Goal: Find specific page/section: Locate a particular part of the current website

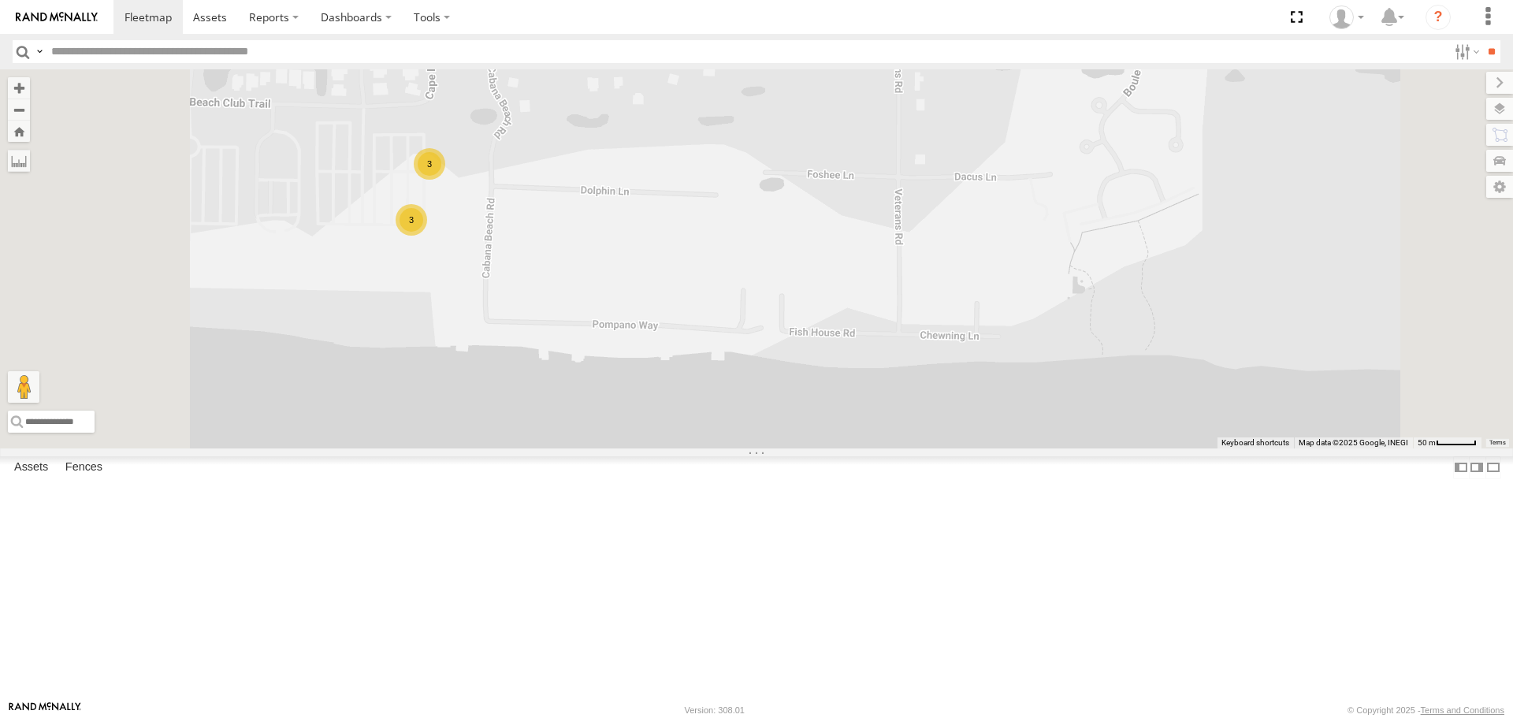
drag, startPoint x: 559, startPoint y: 196, endPoint x: 607, endPoint y: 426, distance: 235.1
click at [607, 426] on div "CAR HAULER TRAILER 20 FLATBED TRAILER CC-6 S-40 BOOM LIFT 3 3" at bounding box center [756, 258] width 1513 height 378
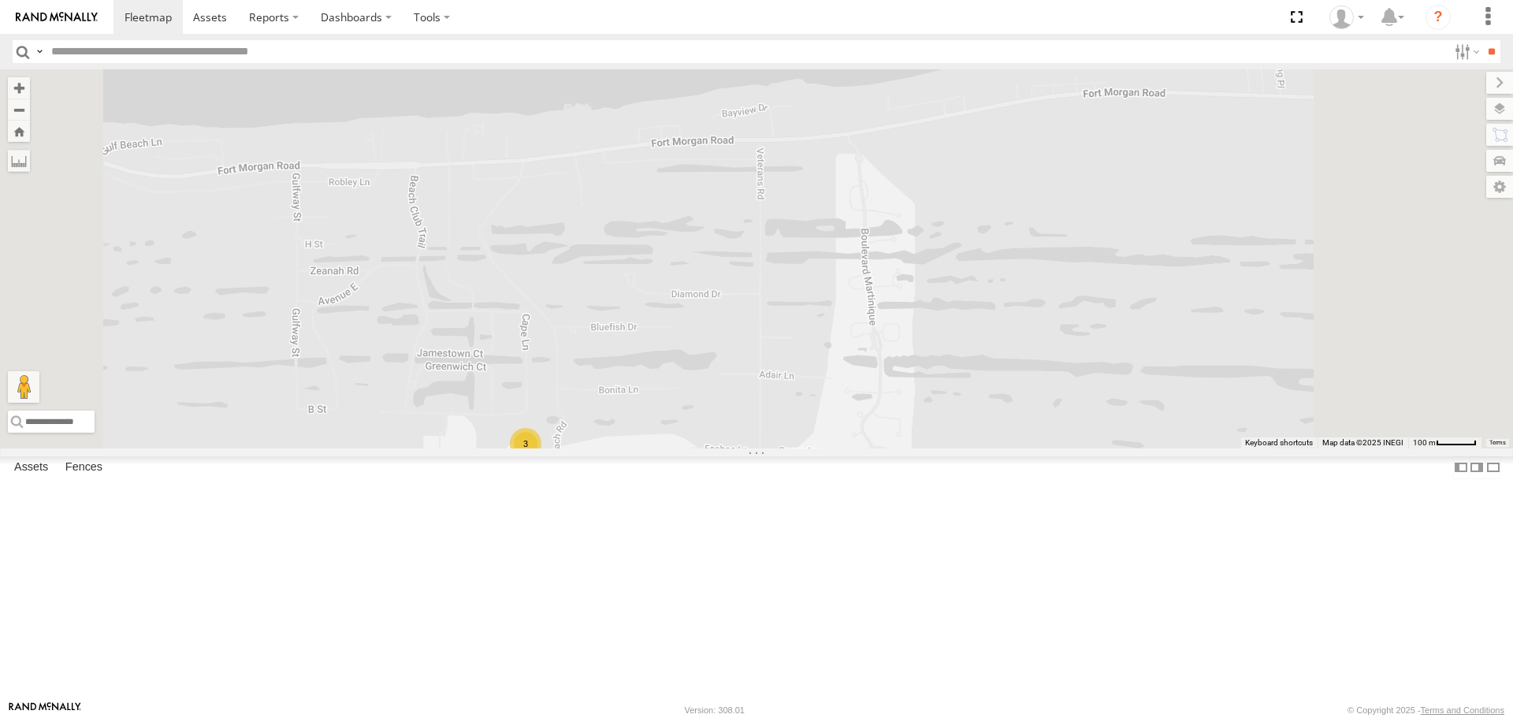
drag, startPoint x: 787, startPoint y: 267, endPoint x: 699, endPoint y: 619, distance: 362.4
click at [700, 448] on div "3 3" at bounding box center [756, 258] width 1513 height 378
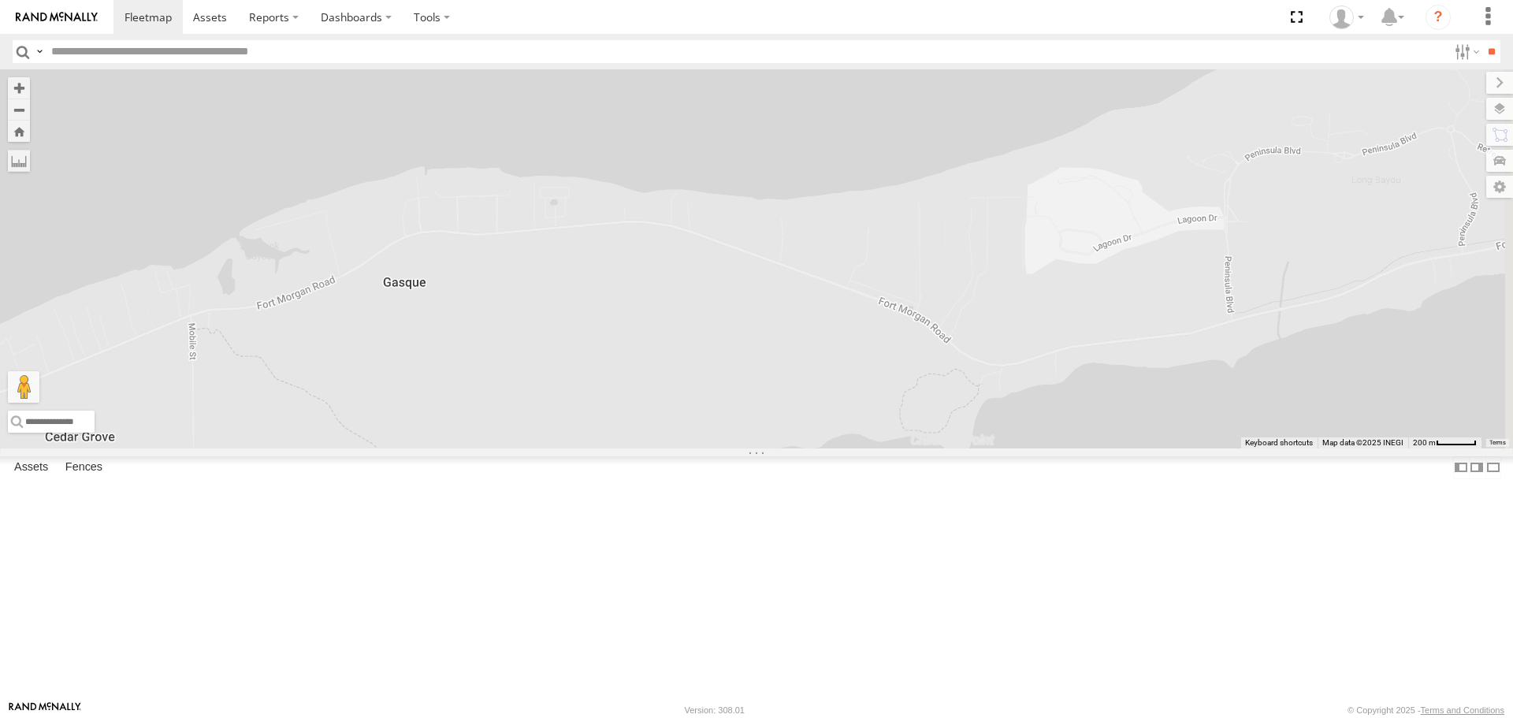
drag, startPoint x: 1190, startPoint y: 497, endPoint x: 249, endPoint y: 640, distance: 951.7
click at [251, 640] on main "← Move left → Move right ↑ Move up ↓ Move down + Zoom in - Zoom out Home Jump l…" at bounding box center [756, 384] width 1513 height 631
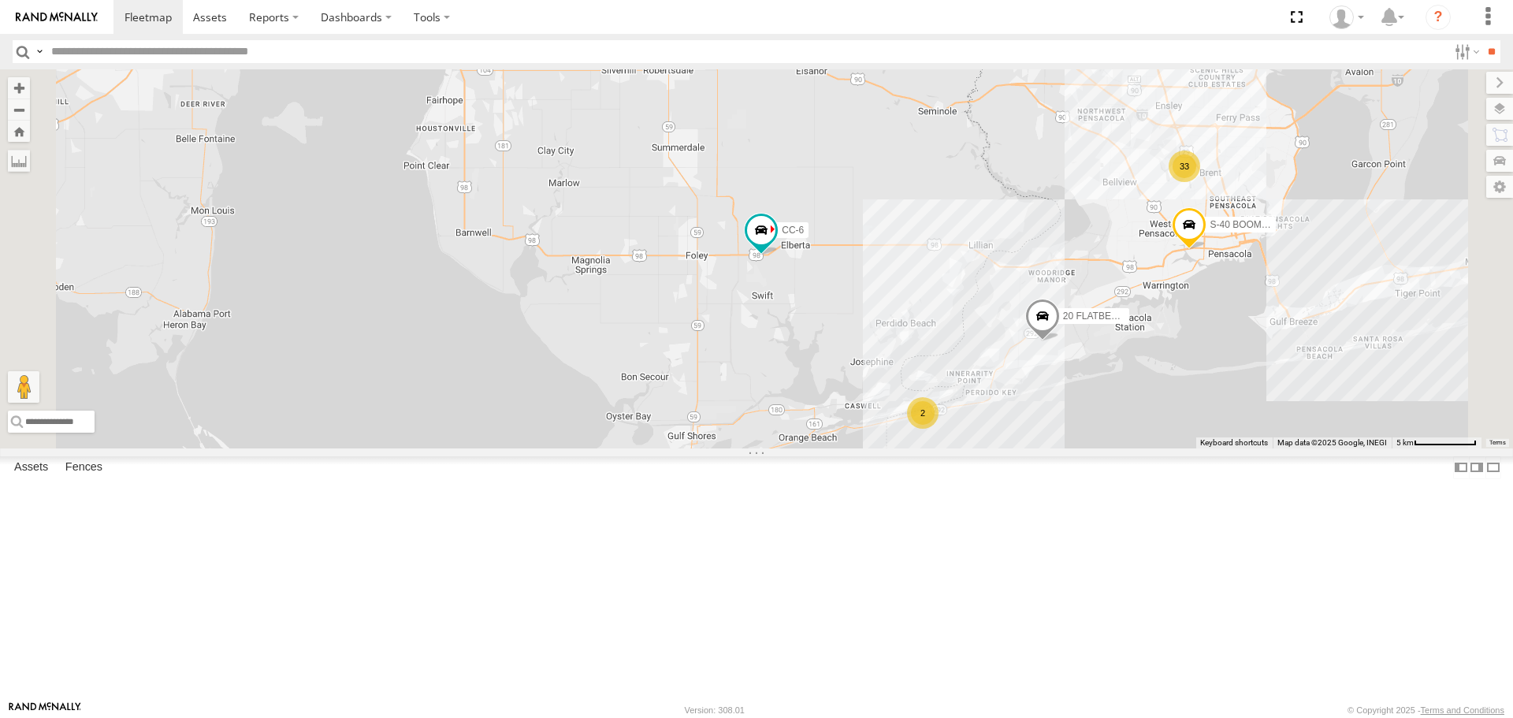
drag, startPoint x: 985, startPoint y: 288, endPoint x: 815, endPoint y: 594, distance: 350.6
click at [812, 448] on div "33 6 2 S-40 BOOM LIFT 20 FLATBED TRAILER CC-6" at bounding box center [756, 258] width 1513 height 378
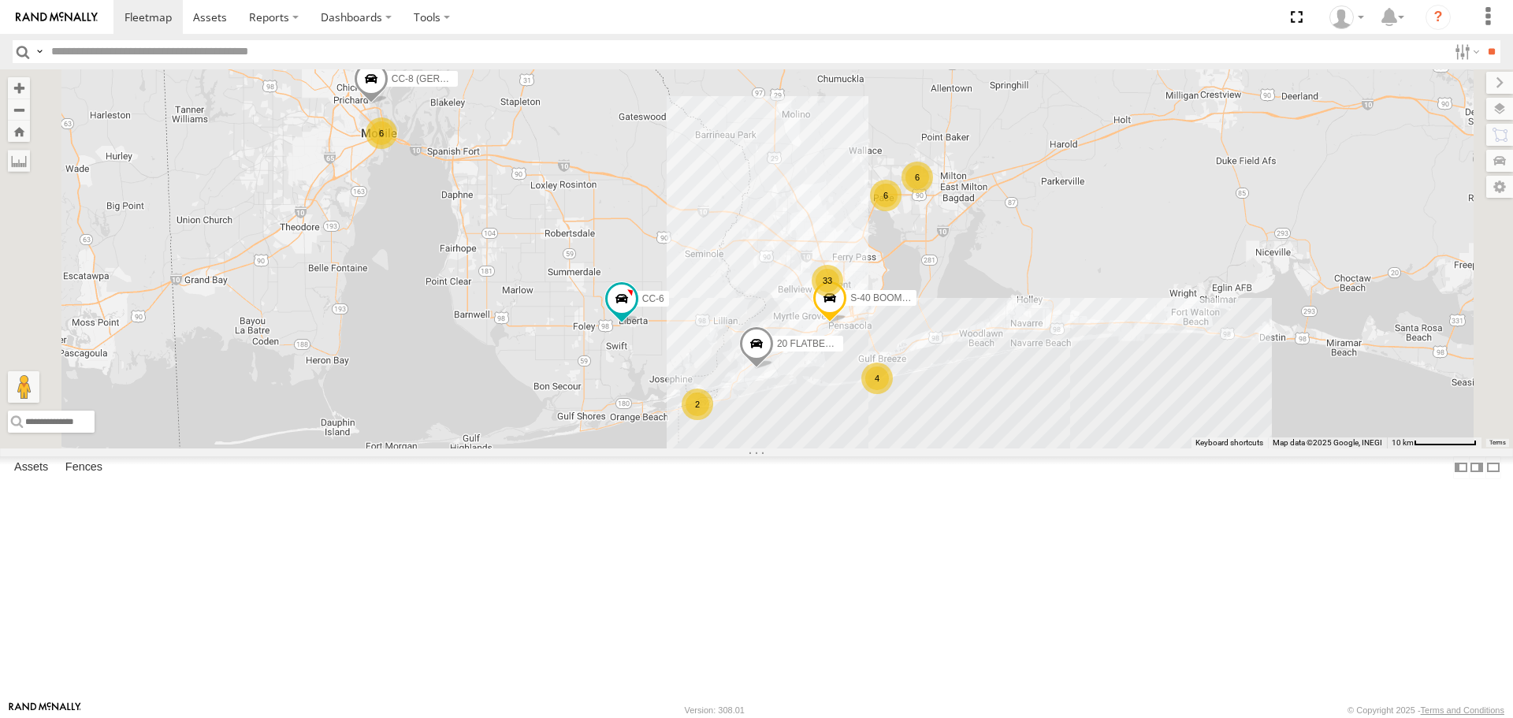
drag, startPoint x: 1020, startPoint y: 420, endPoint x: 1036, endPoint y: 249, distance: 171.8
click at [1036, 249] on div "S-40 BOOM LIFT 20 FLATBED TRAILER CC-6 33 6 6 4 6 2 CAR HAULER TRAILER CC-8 (GE…" at bounding box center [756, 258] width 1513 height 378
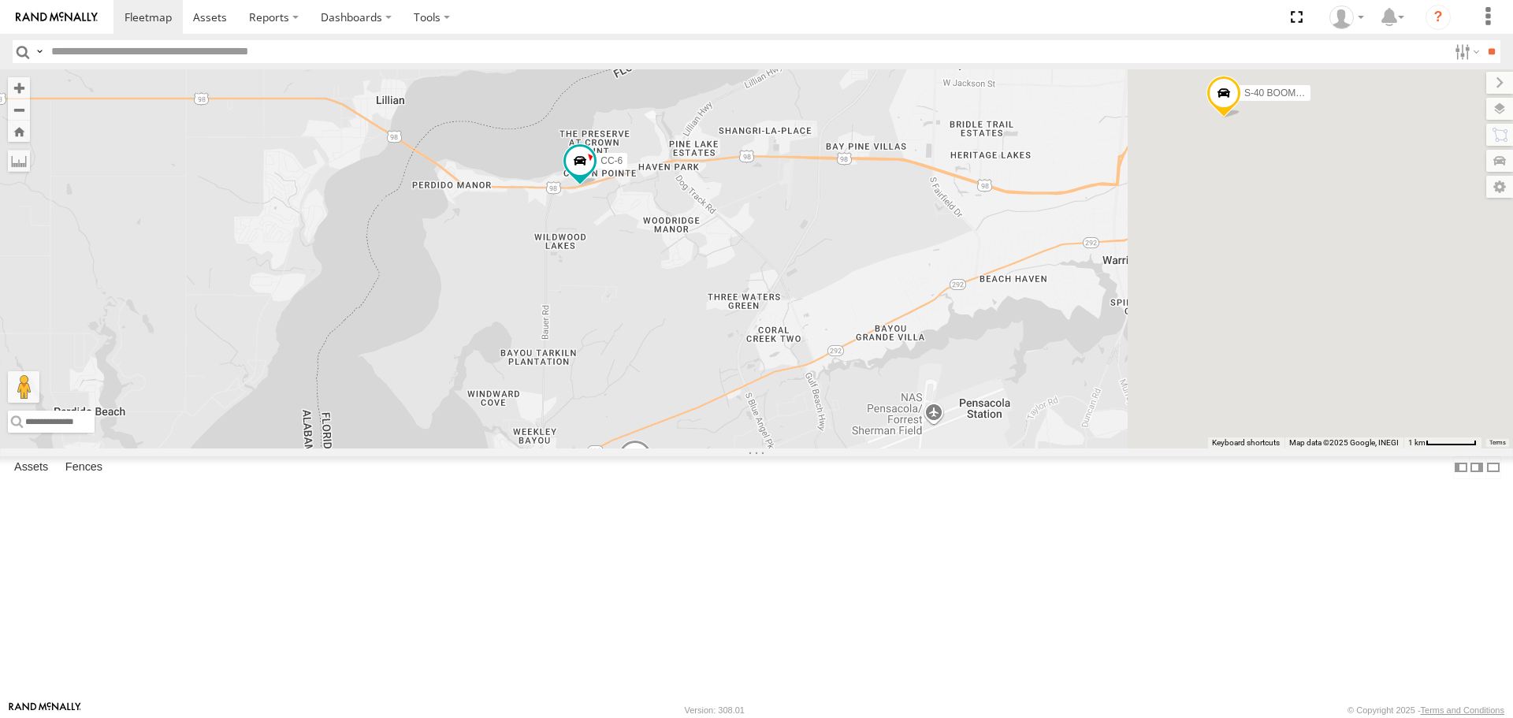
drag, startPoint x: 1373, startPoint y: 644, endPoint x: 797, endPoint y: 309, distance: 666.4
click at [797, 309] on div "S-40 BOOM LIFT 20 FLATBED TRAILER CC-6 CC-8 (GERMAN) CS-3" at bounding box center [756, 258] width 1513 height 378
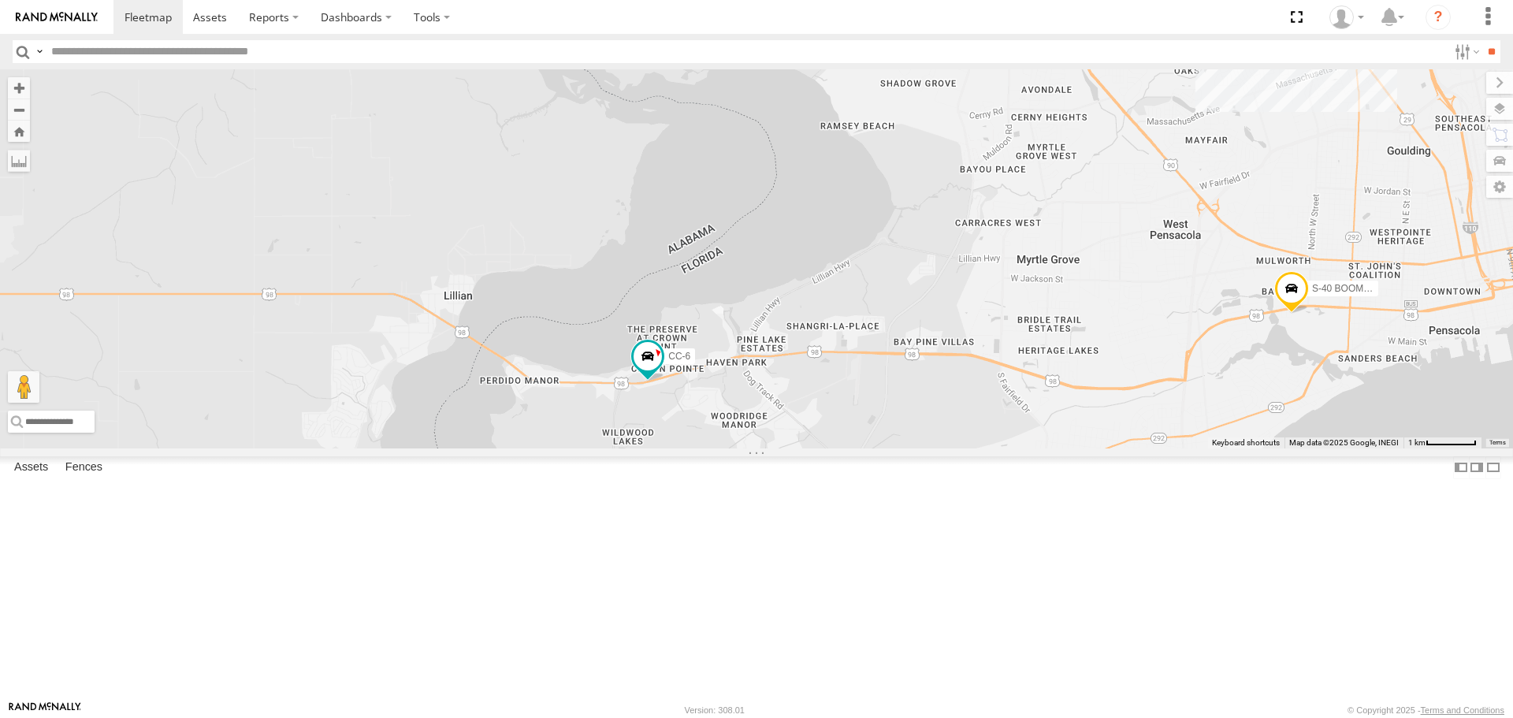
drag, startPoint x: 801, startPoint y: 347, endPoint x: 869, endPoint y: 545, distance: 209.3
click at [869, 448] on div "S-40 BOOM LIFT 20 FLATBED TRAILER CC-6 CC-8 (GERMAN) CS-3" at bounding box center [756, 258] width 1513 height 378
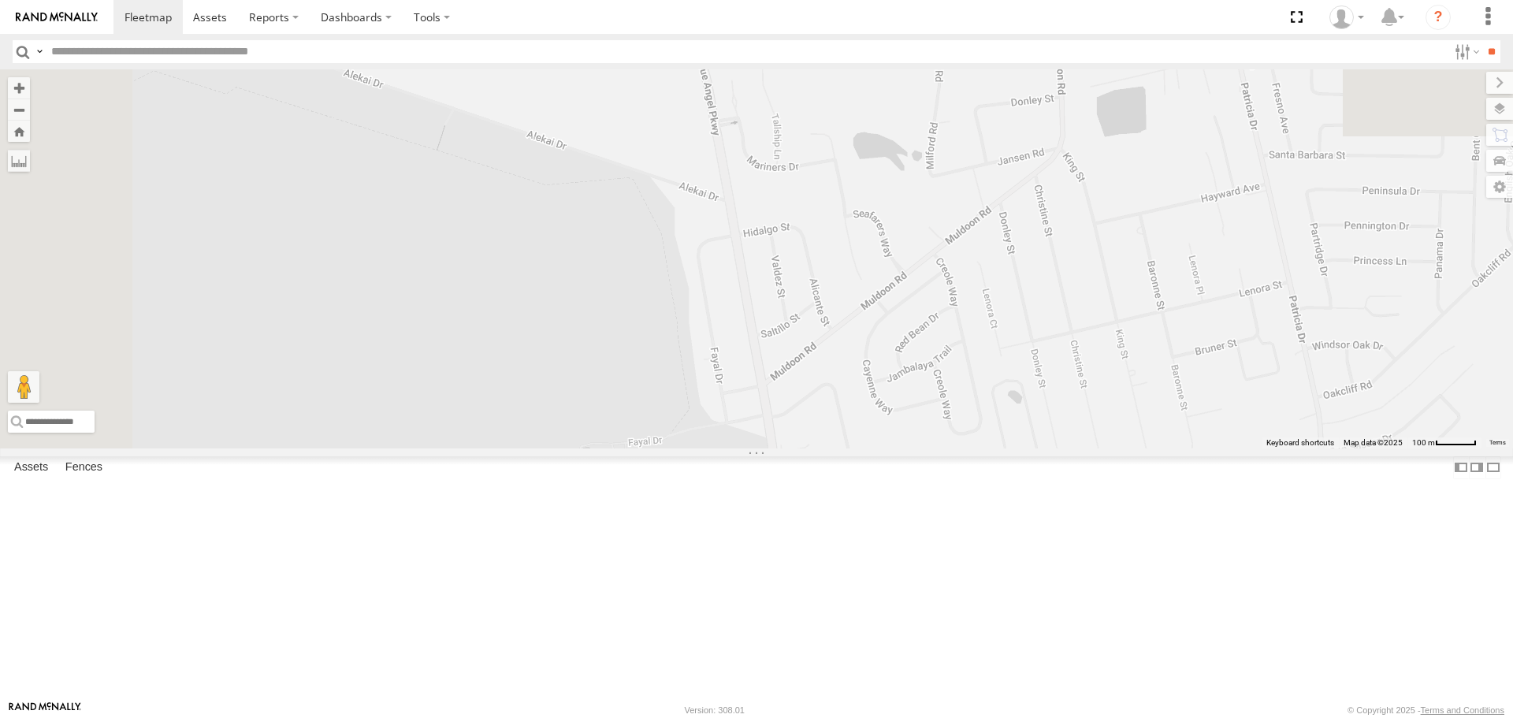
drag, startPoint x: 1115, startPoint y: 132, endPoint x: 1079, endPoint y: 630, distance: 498.6
click at [1145, 448] on div "CS-3 S-40 BOOM LIFT CC-6 F-550" at bounding box center [756, 258] width 1513 height 378
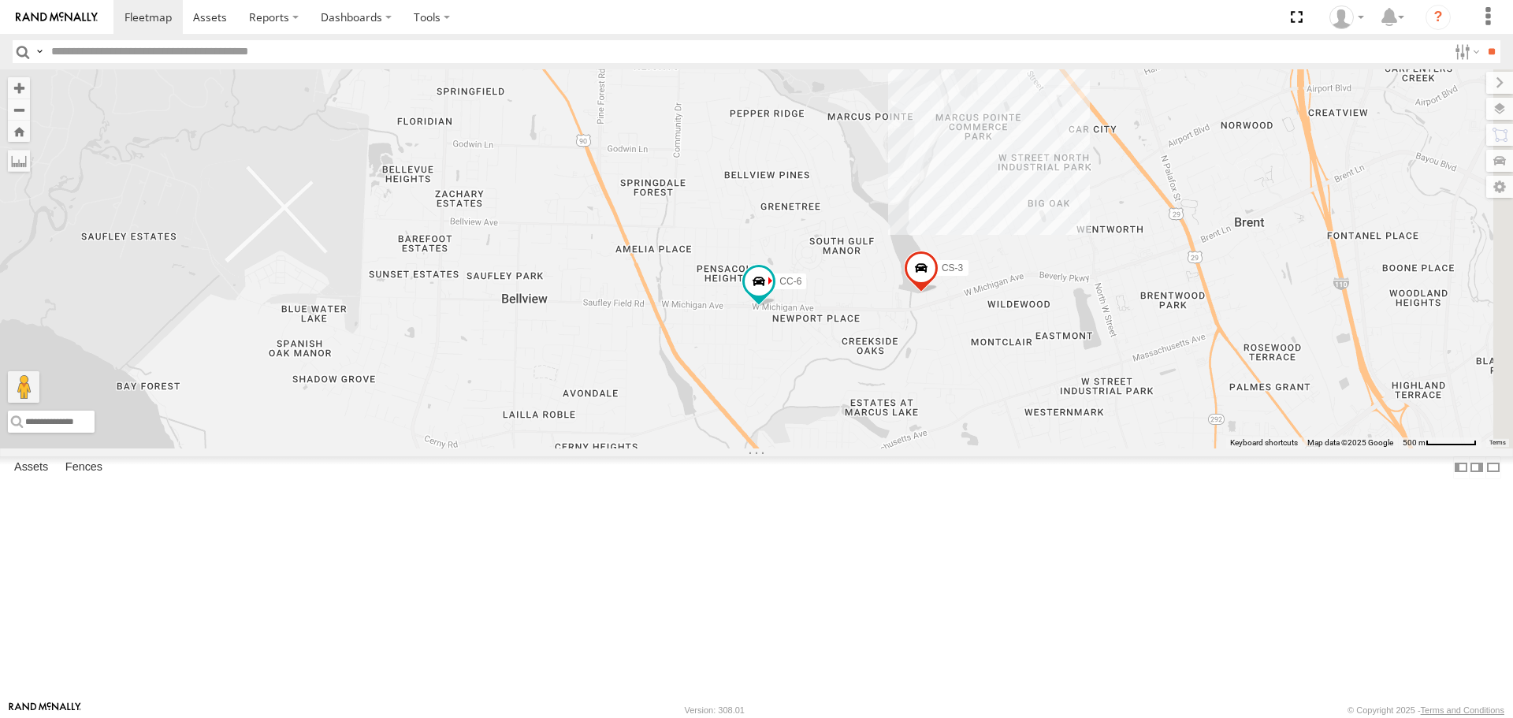
drag, startPoint x: 1285, startPoint y: 180, endPoint x: 1069, endPoint y: 491, distance: 377.7
click at [1069, 448] on div "CS-3 S-40 BOOM LIFT CC-6" at bounding box center [756, 258] width 1513 height 378
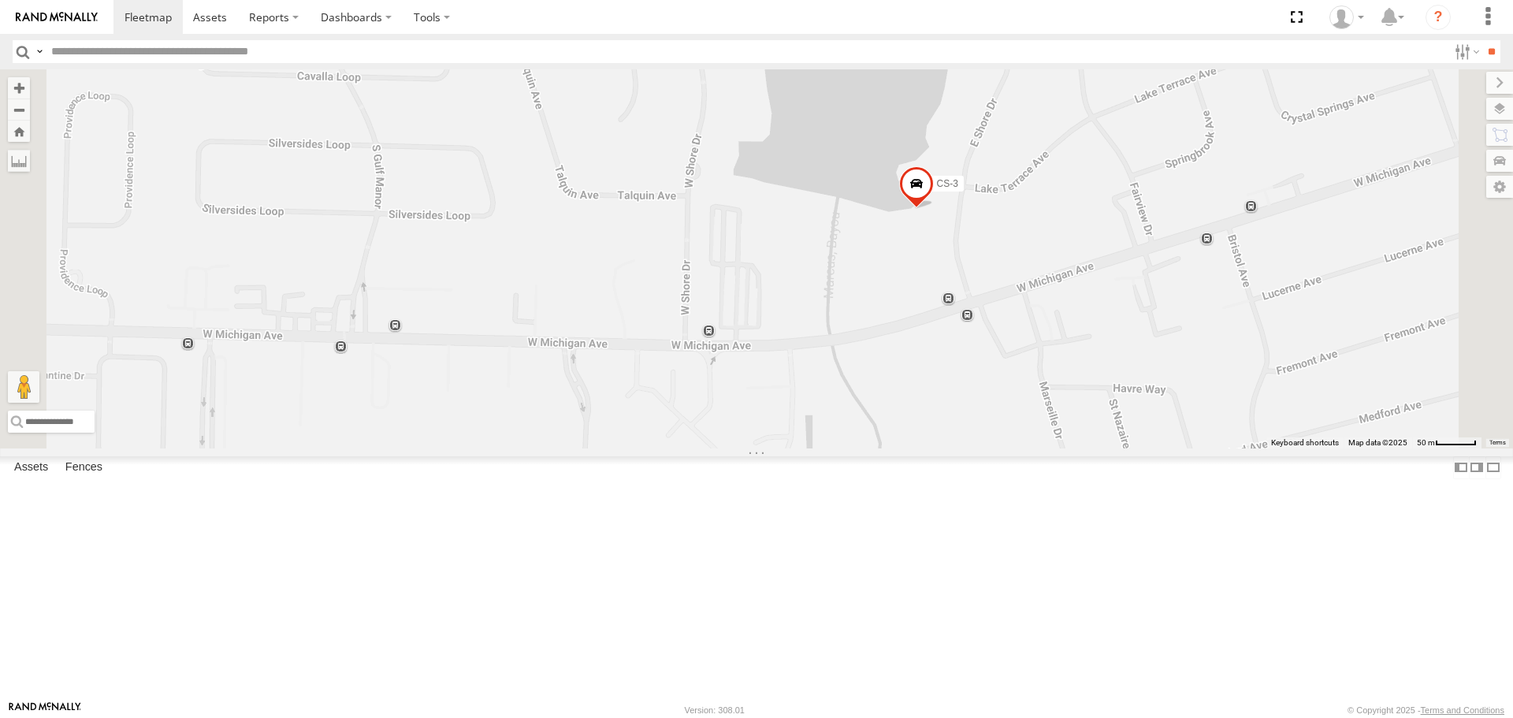
drag, startPoint x: 1355, startPoint y: 201, endPoint x: 1099, endPoint y: 489, distance: 385.7
click at [1152, 448] on div "CS-3 S-40 BOOM LIFT CC-6 F-550" at bounding box center [756, 258] width 1513 height 378
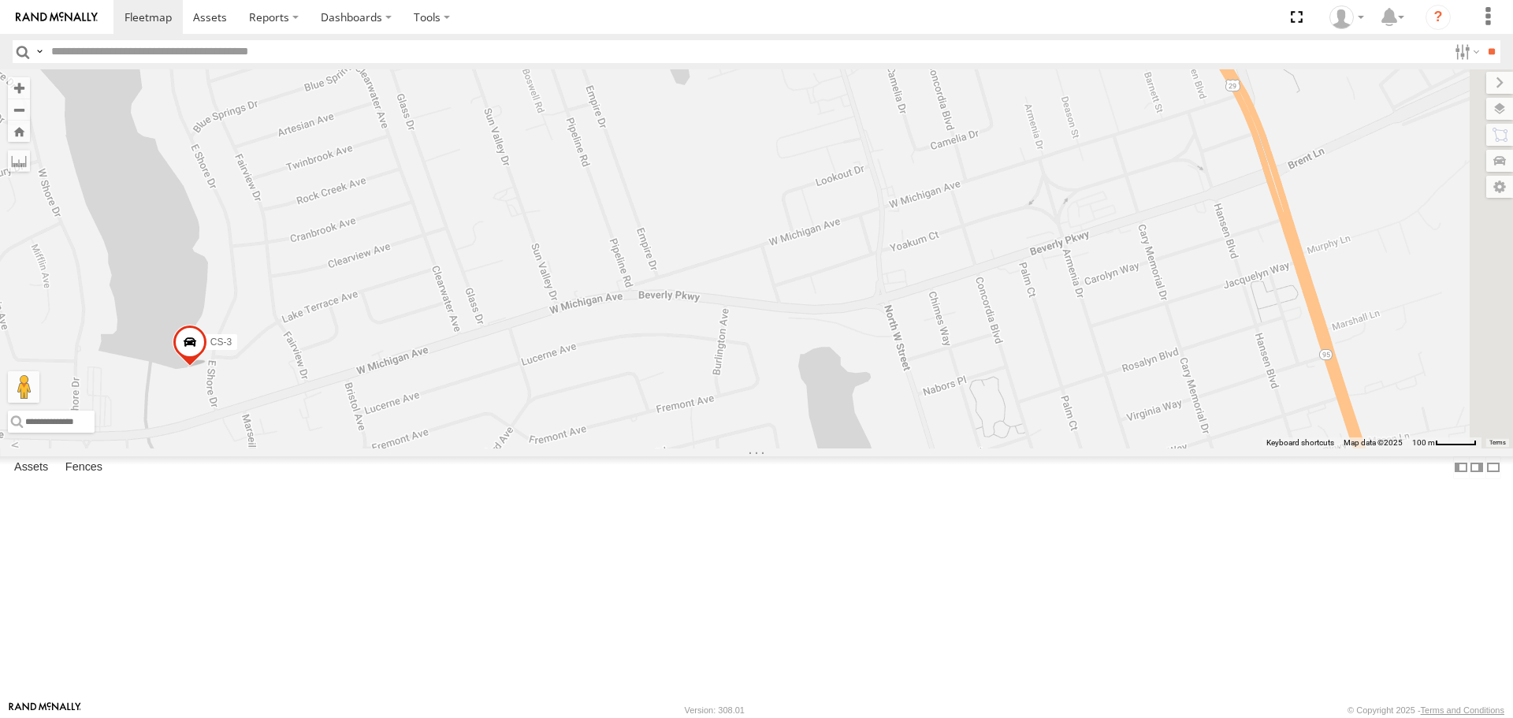
drag, startPoint x: 1285, startPoint y: 389, endPoint x: 654, endPoint y: 430, distance: 631.8
click at [665, 433] on div "CS-3 S-40 BOOM LIFT CC-6 F-550" at bounding box center [756, 258] width 1513 height 378
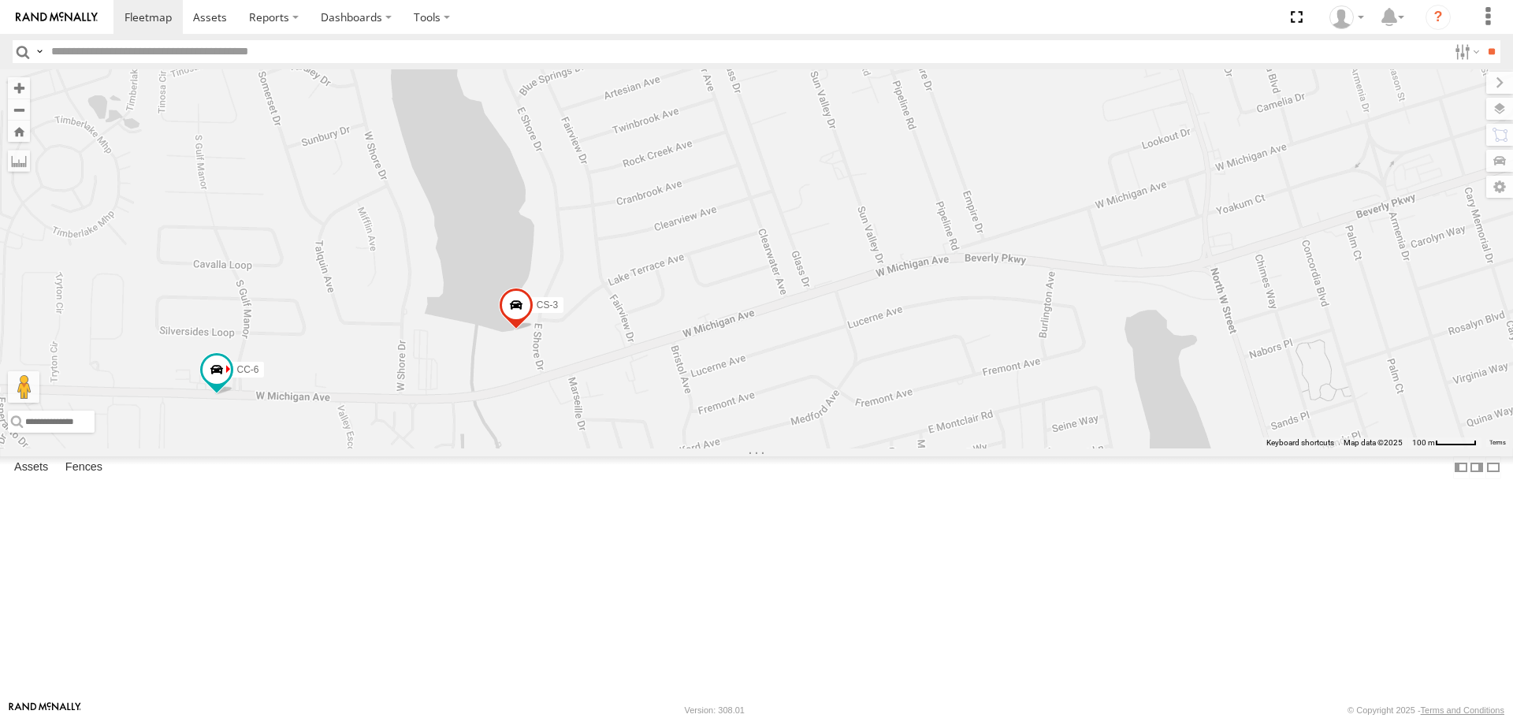
drag, startPoint x: 595, startPoint y: 396, endPoint x: 953, endPoint y: 357, distance: 359.9
click at [953, 357] on div "CS-3 S-40 BOOM LIFT CC-6 F-550" at bounding box center [756, 258] width 1513 height 378
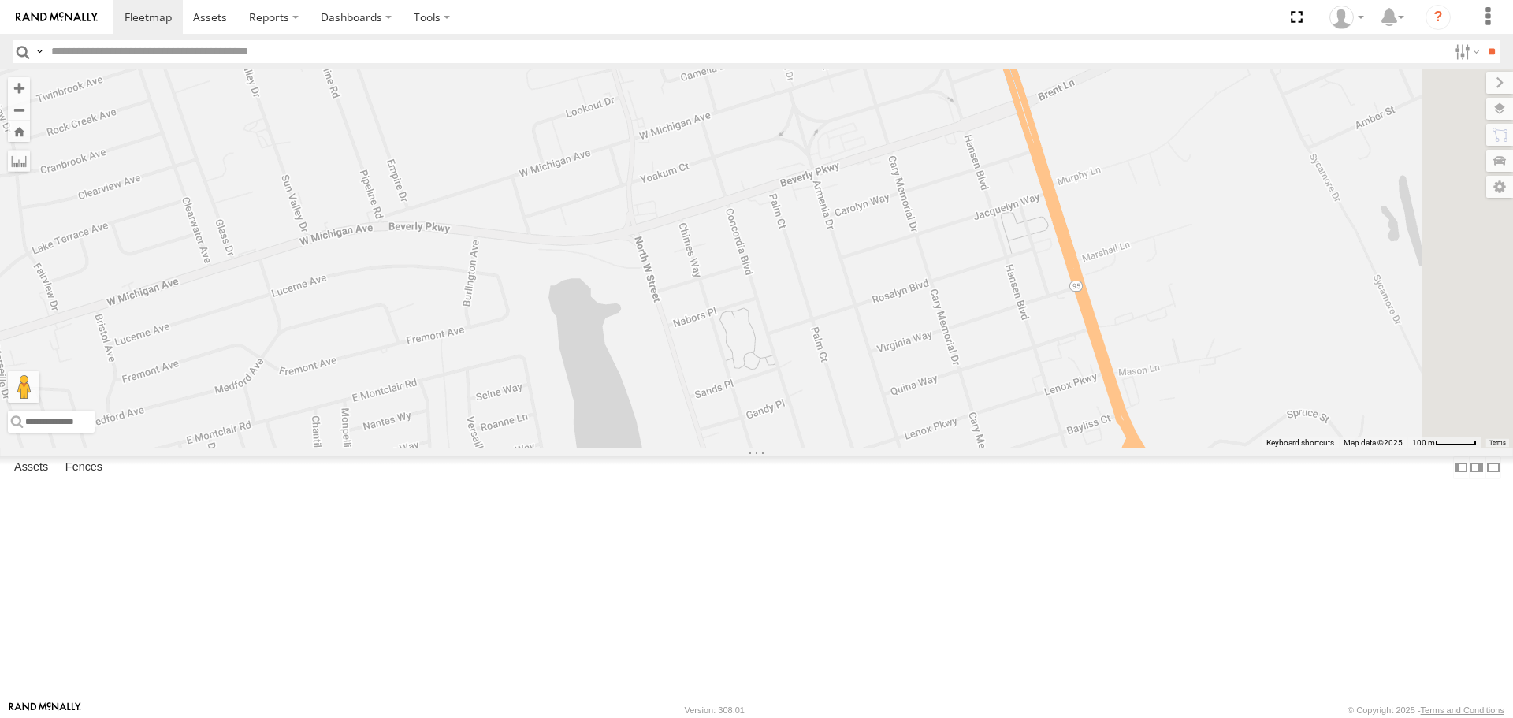
drag, startPoint x: 630, startPoint y: 346, endPoint x: 58, endPoint y: 310, distance: 572.5
click at [58, 310] on main "← Move left → Move right ↑ Move up ↓ Move down + Zoom in - Zoom out Home Jump l…" at bounding box center [756, 384] width 1513 height 631
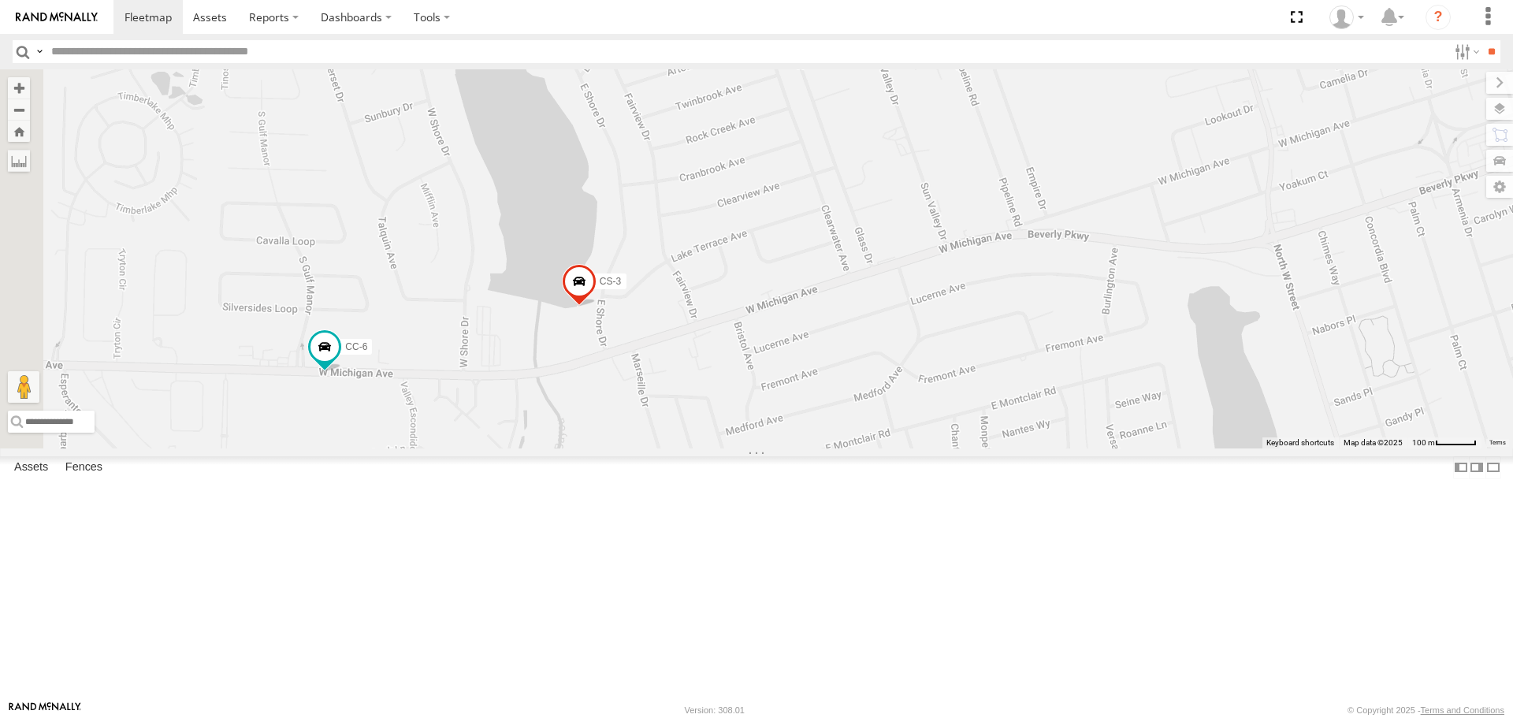
drag, startPoint x: 522, startPoint y: 357, endPoint x: 1151, endPoint y: 390, distance: 630.5
click at [1151, 390] on div "CS-3 S-40 BOOM LIFT CC-6 F-550" at bounding box center [756, 258] width 1513 height 378
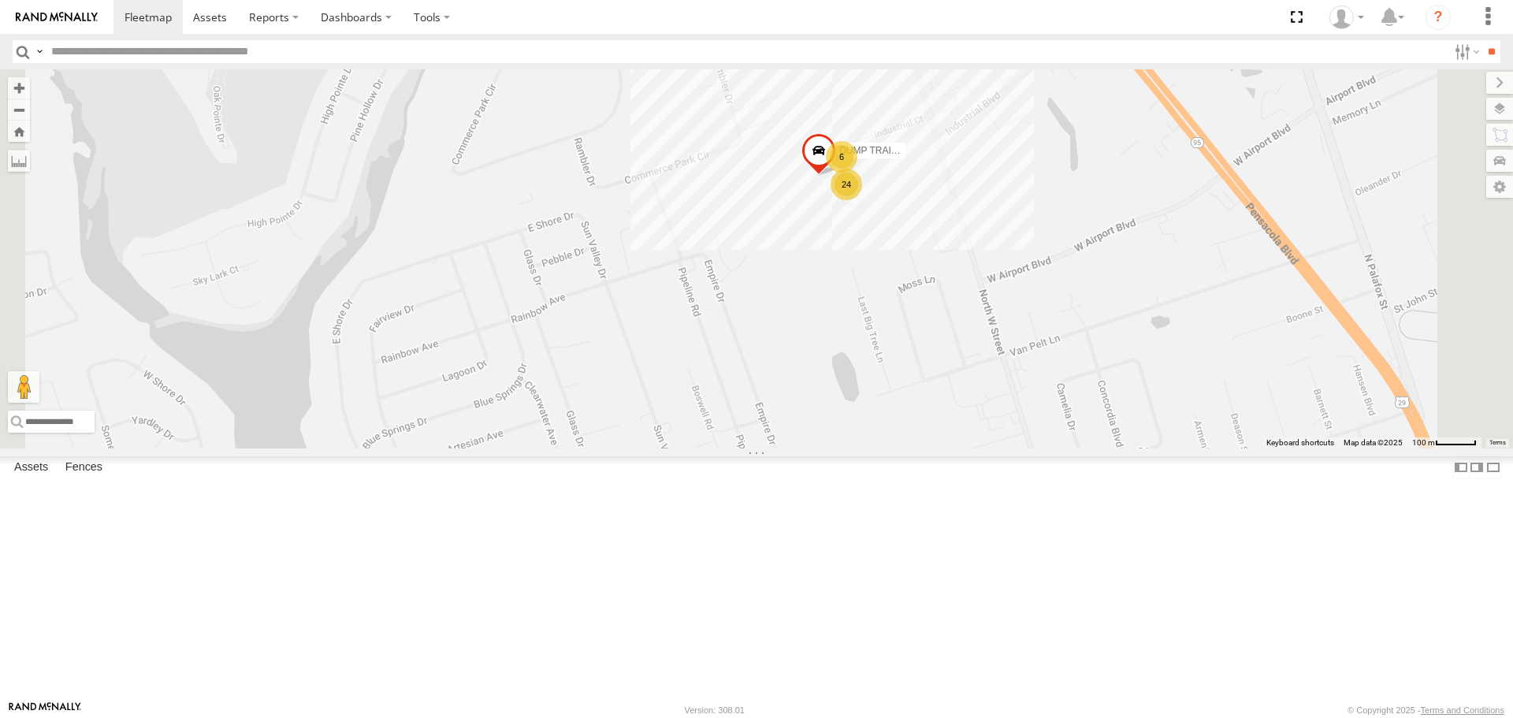
drag, startPoint x: 1274, startPoint y: 280, endPoint x: 1112, endPoint y: 63, distance: 270.3
click at [1181, 68] on body at bounding box center [756, 359] width 1513 height 718
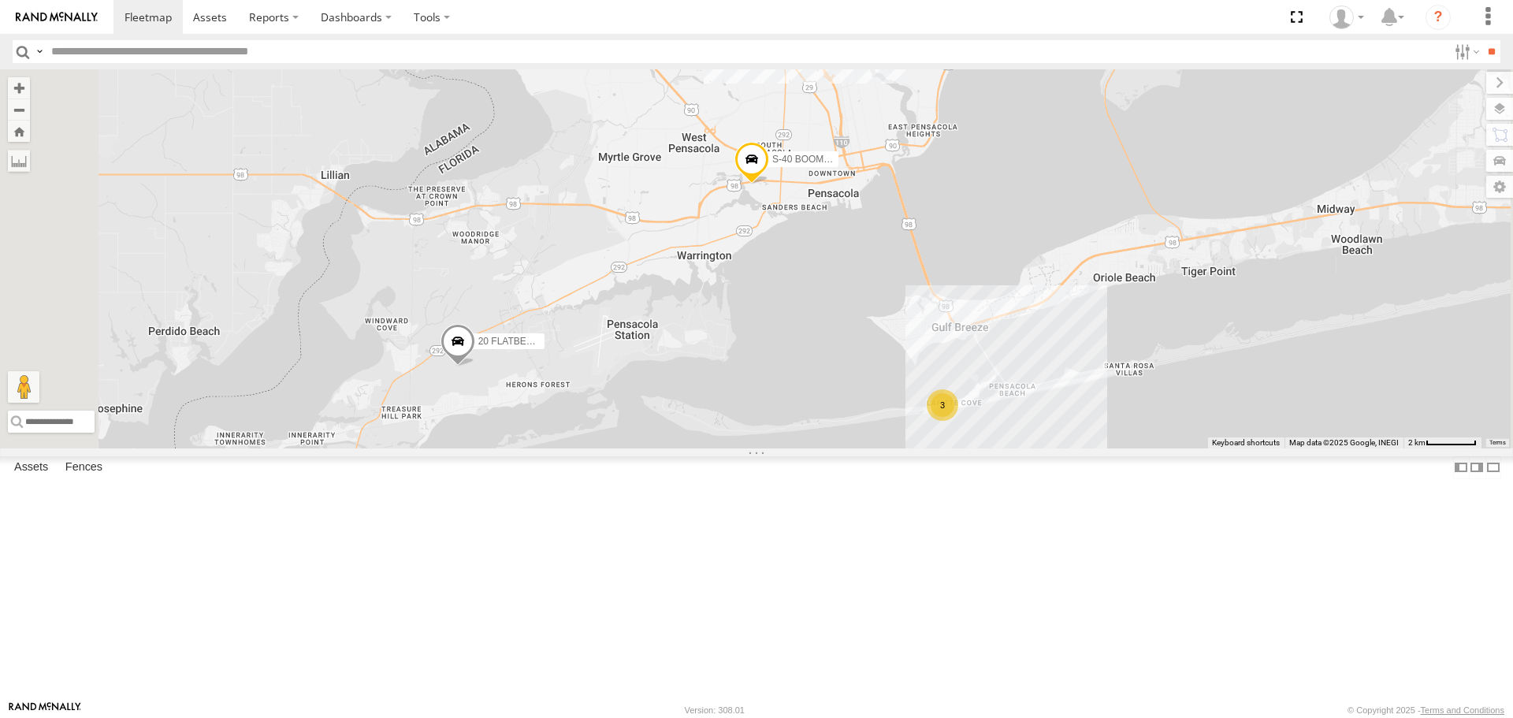
drag, startPoint x: 1257, startPoint y: 666, endPoint x: 1155, endPoint y: 514, distance: 183.4
click at [1211, 448] on div "S-40 BOOM LIFT 20 FLATBED TRAILER F-450 32 2 3" at bounding box center [756, 258] width 1513 height 378
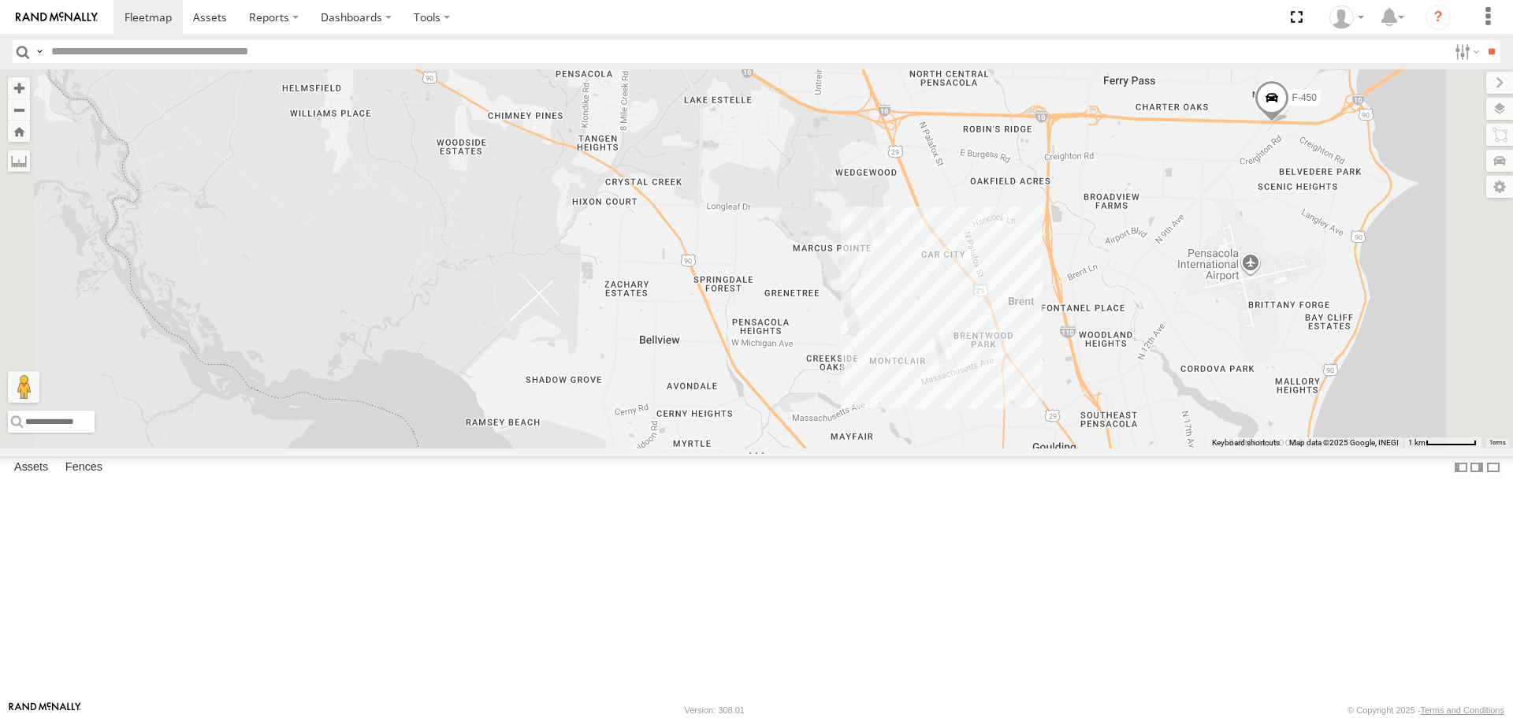
drag, startPoint x: 1137, startPoint y: 243, endPoint x: 1110, endPoint y: 539, distance: 297.6
click at [1069, 448] on div "S-40 BOOM LIFT 20 FLATBED TRAILER F-450" at bounding box center [756, 258] width 1513 height 378
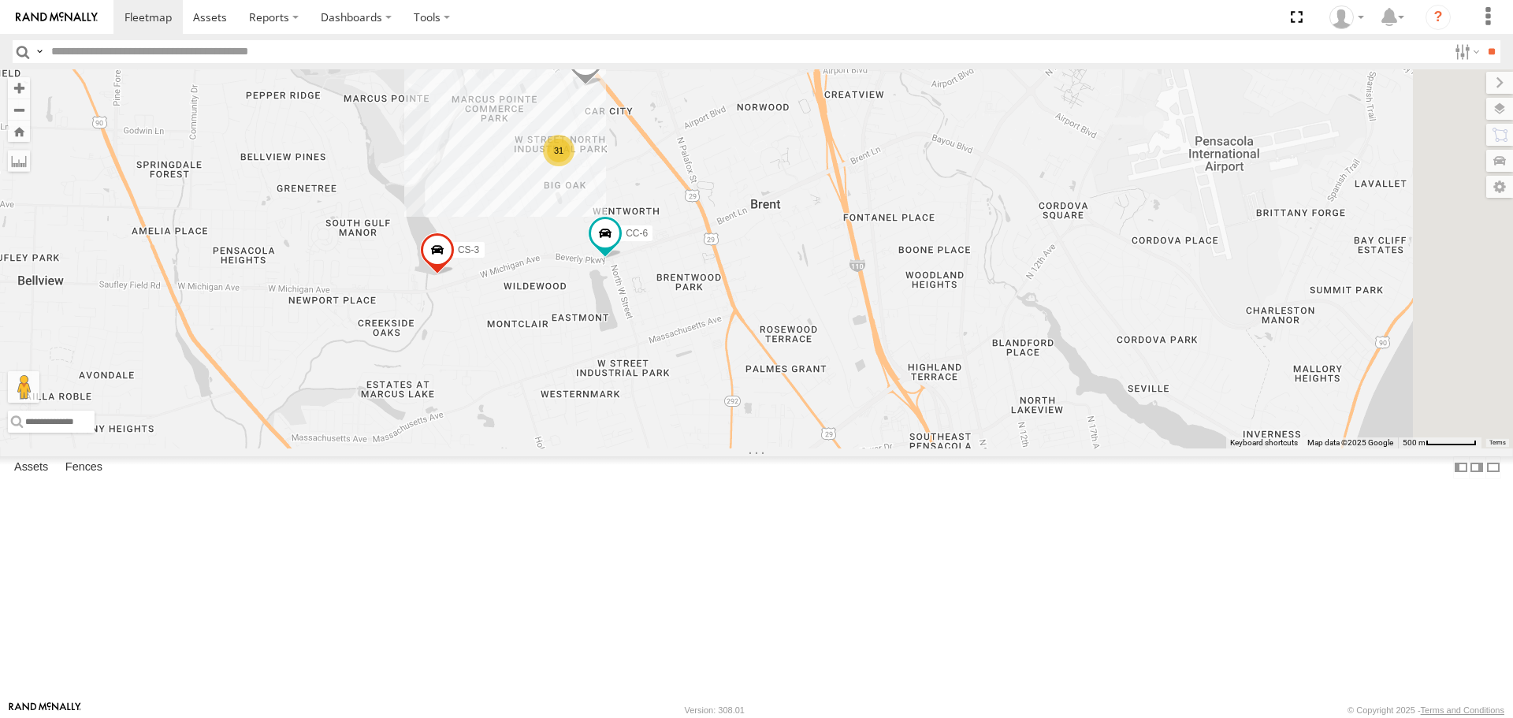
drag, startPoint x: 885, startPoint y: 284, endPoint x: 530, endPoint y: 341, distance: 359.1
click at [533, 346] on div "CS-3 CC-6 F-550 31" at bounding box center [756, 258] width 1513 height 378
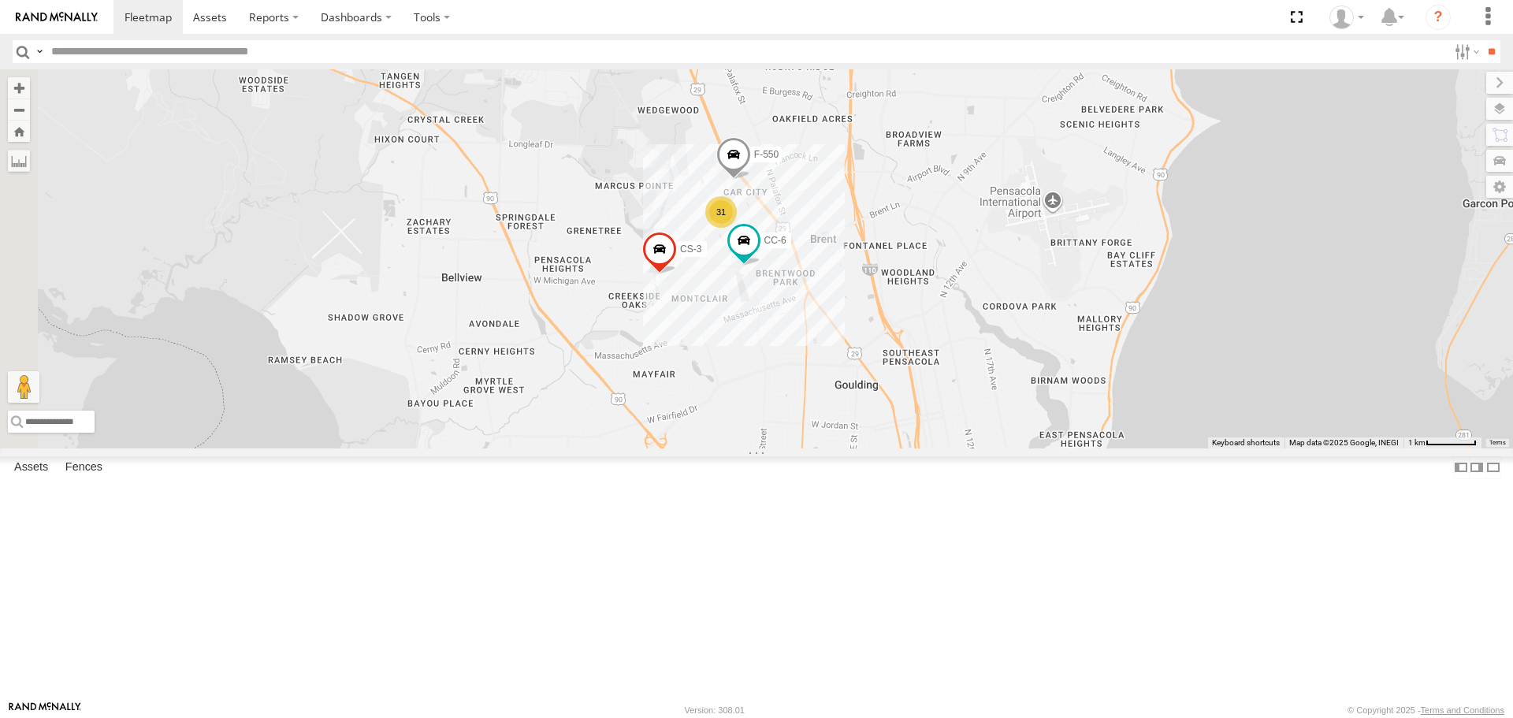
drag, startPoint x: 813, startPoint y: 456, endPoint x: 1087, endPoint y: 483, distance: 274.8
click at [1087, 448] on div "CS-3 CC-6 F-550 31 S-40 BOOM LIFT F-450" at bounding box center [756, 258] width 1513 height 378
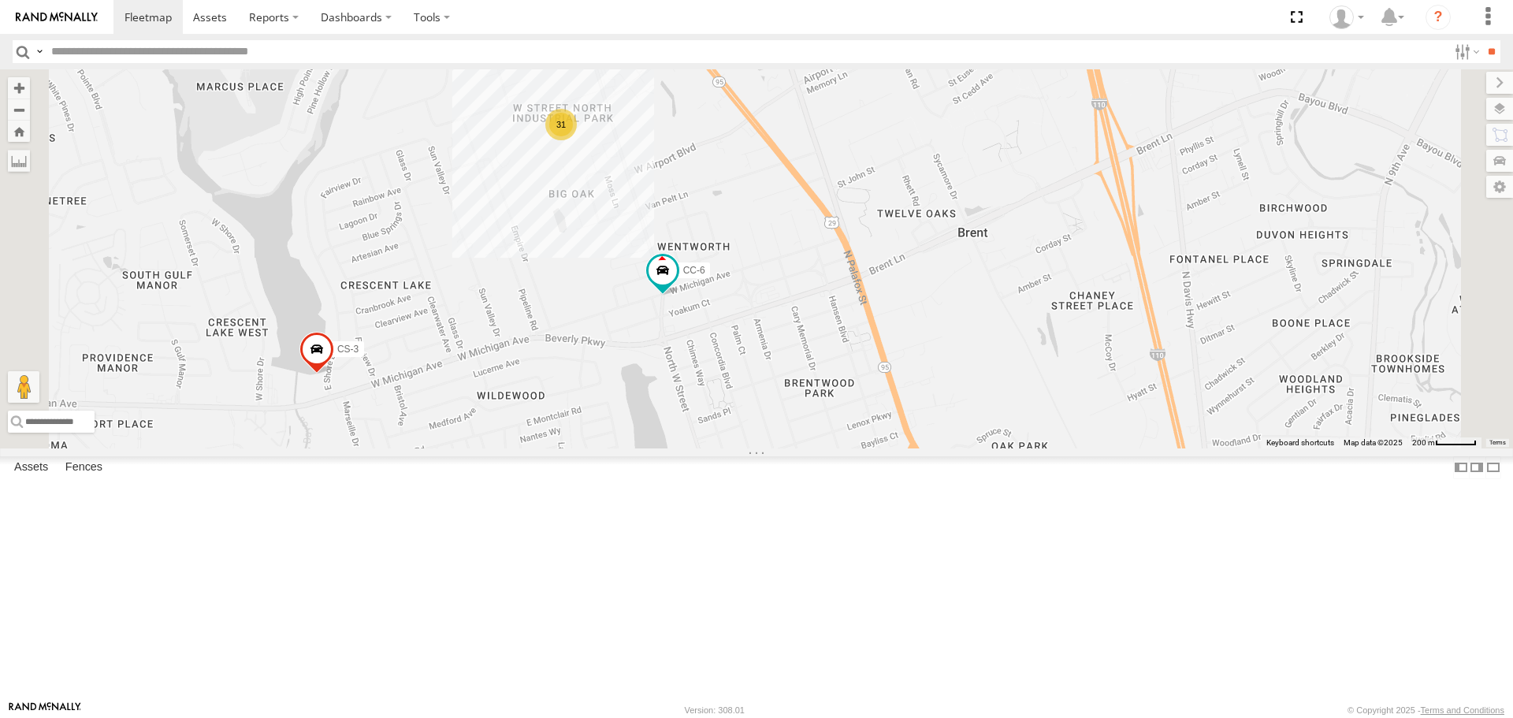
drag, startPoint x: 934, startPoint y: 189, endPoint x: 942, endPoint y: 381, distance: 192.4
click at [942, 381] on div "CS-3 CC-6 F-550 S-40 BOOM LIFT F-450 31" at bounding box center [756, 258] width 1513 height 378
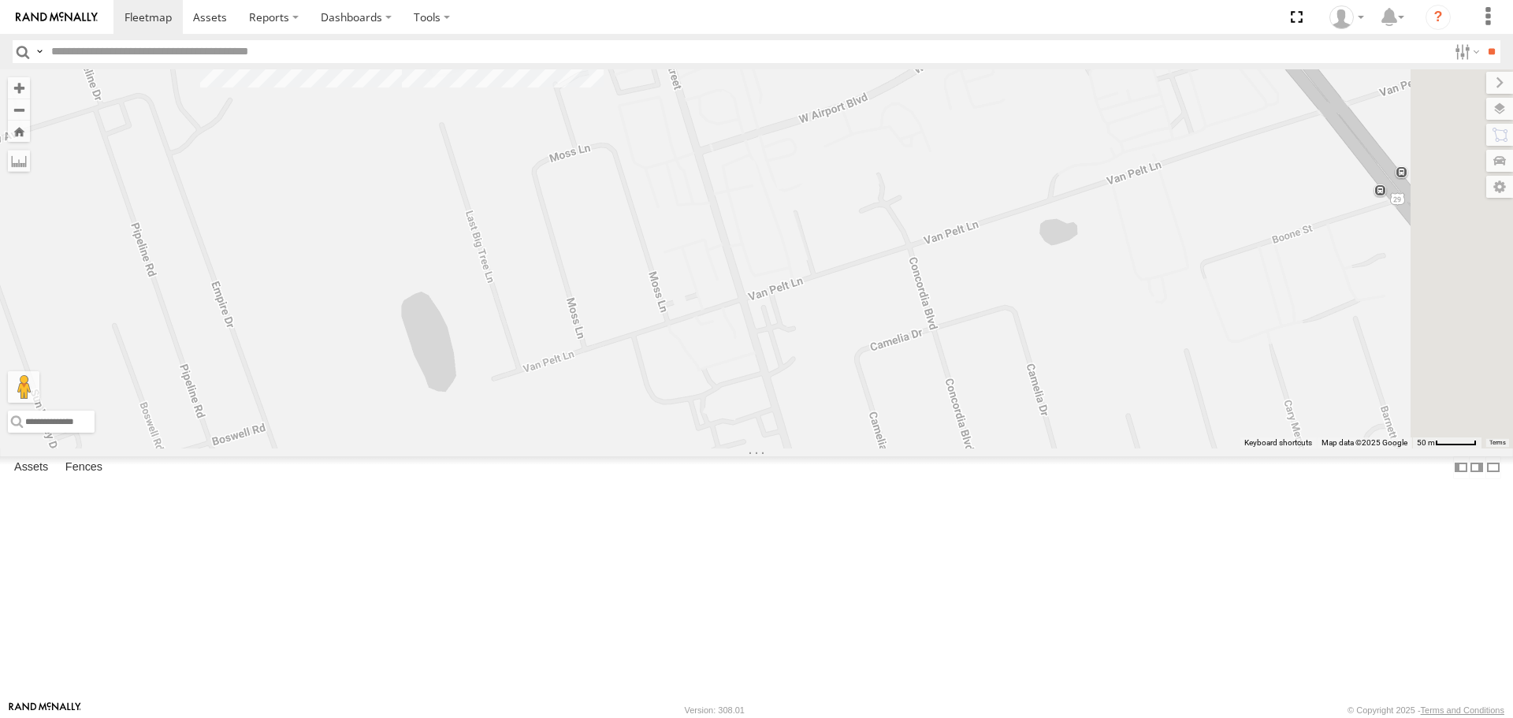
drag, startPoint x: 943, startPoint y: 190, endPoint x: 973, endPoint y: 465, distance: 276.7
click at [974, 448] on div "CS-3 CC-6 F-550 S-40 BOOM LIFT F-450" at bounding box center [756, 258] width 1513 height 378
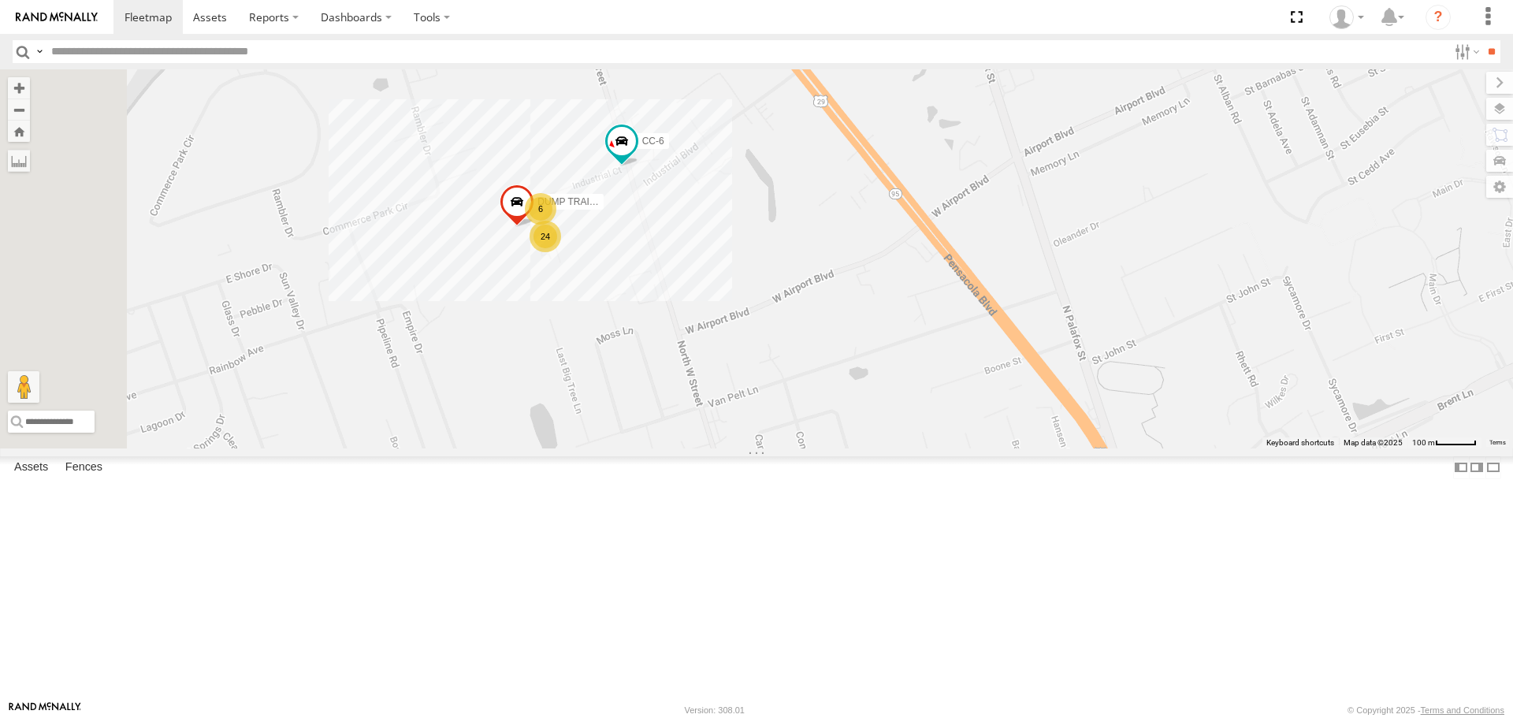
drag, startPoint x: 821, startPoint y: 295, endPoint x: 847, endPoint y: 462, distance: 169.1
click at [847, 448] on div "CS-3 CC-6 F-550 S-40 BOOM LIFT F-450 24 6 DUMP TRAILER (BLACK)" at bounding box center [756, 258] width 1513 height 378
